Goal: Complete application form

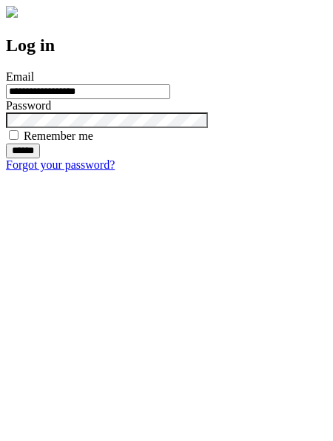
type input "**********"
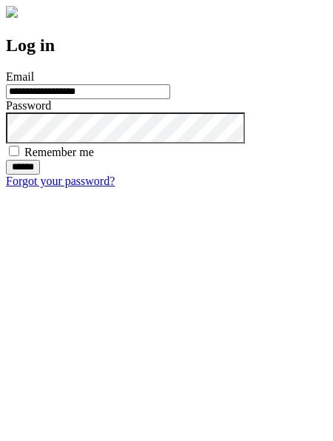
click at [40, 175] on input "******" at bounding box center [23, 167] width 34 height 15
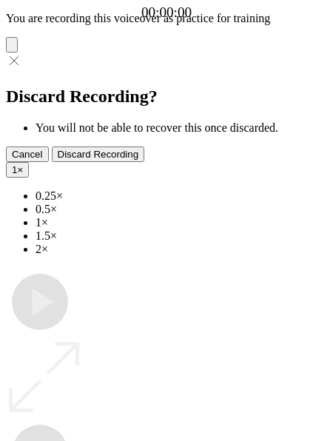
type input "**********"
